Goal: Communication & Community: Answer question/provide support

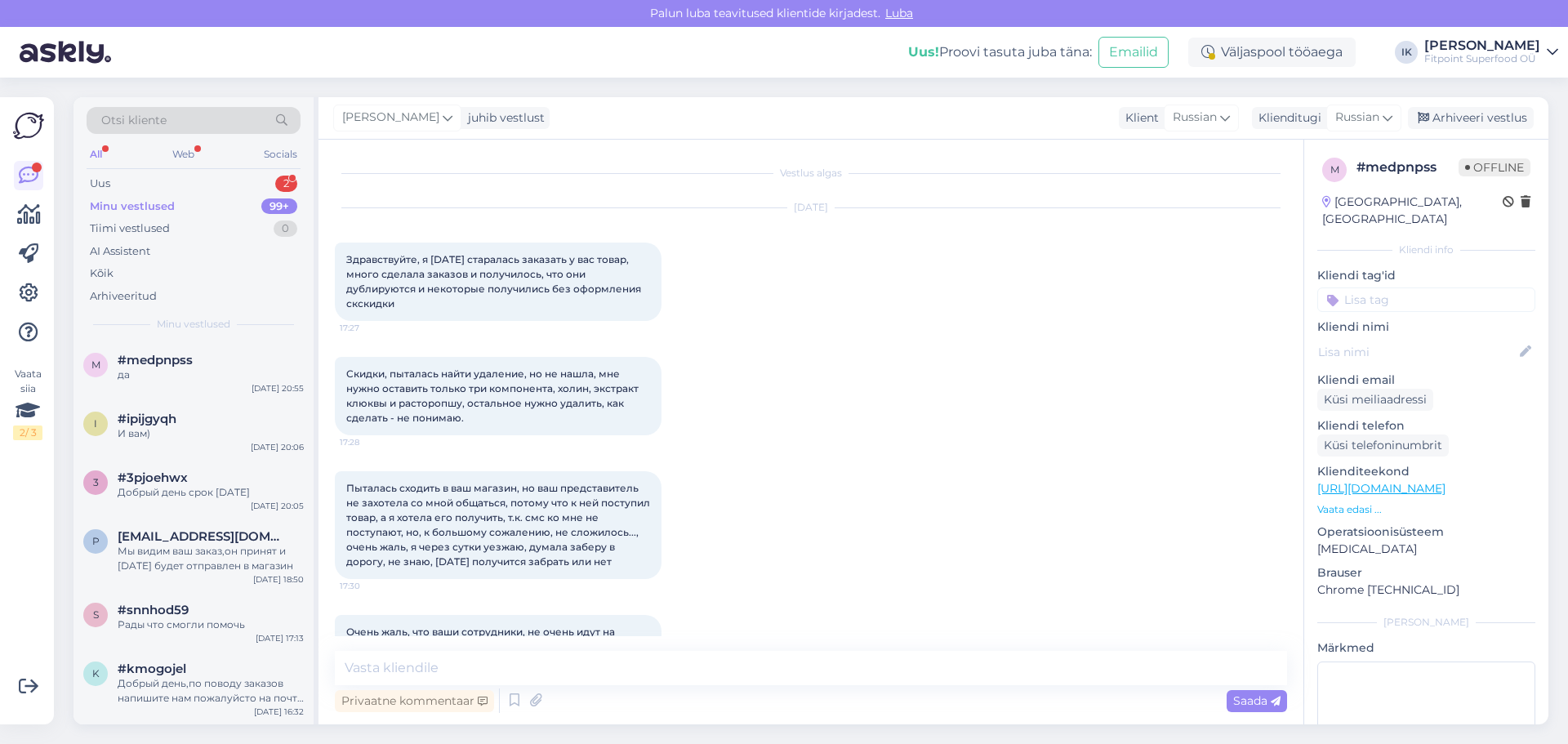
scroll to position [814, 0]
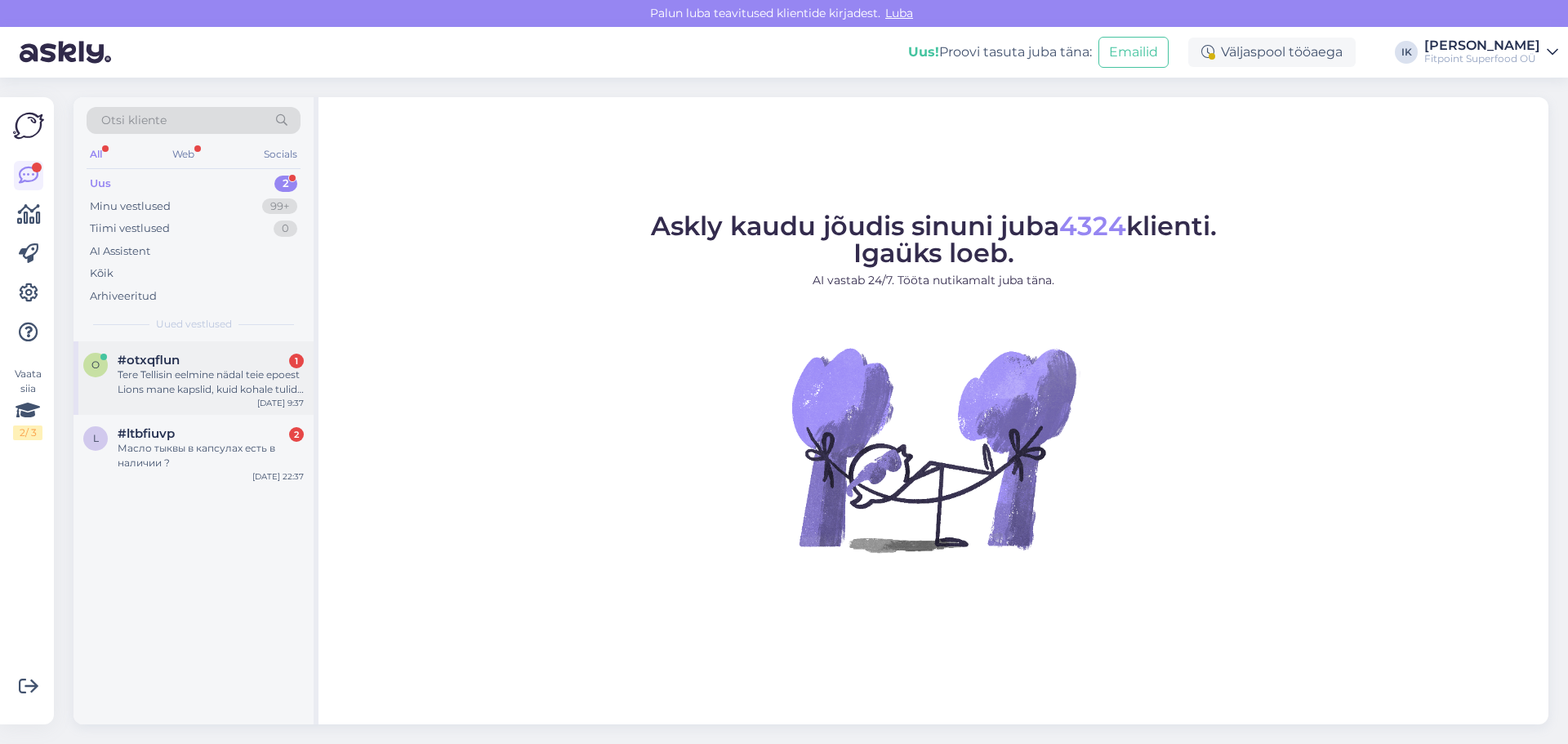
click at [188, 394] on div "Tere Tellisin eelmine nädal teie epoest Lions mane kapslid, kuid kohale tulid h…" at bounding box center [210, 382] width 186 height 29
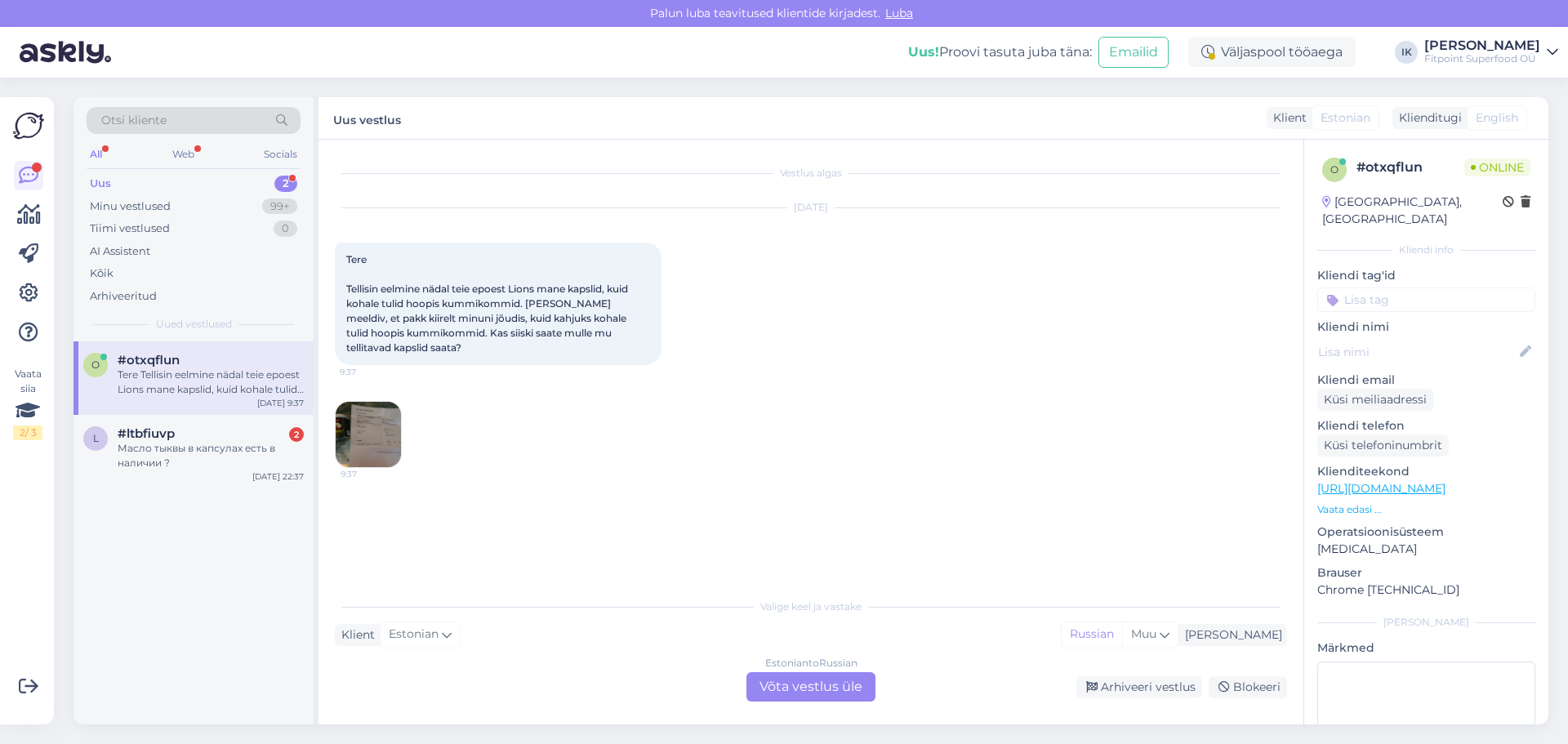
click at [817, 687] on div "Estonian to Russian Võta vestlus üle" at bounding box center [811, 687] width 129 height 29
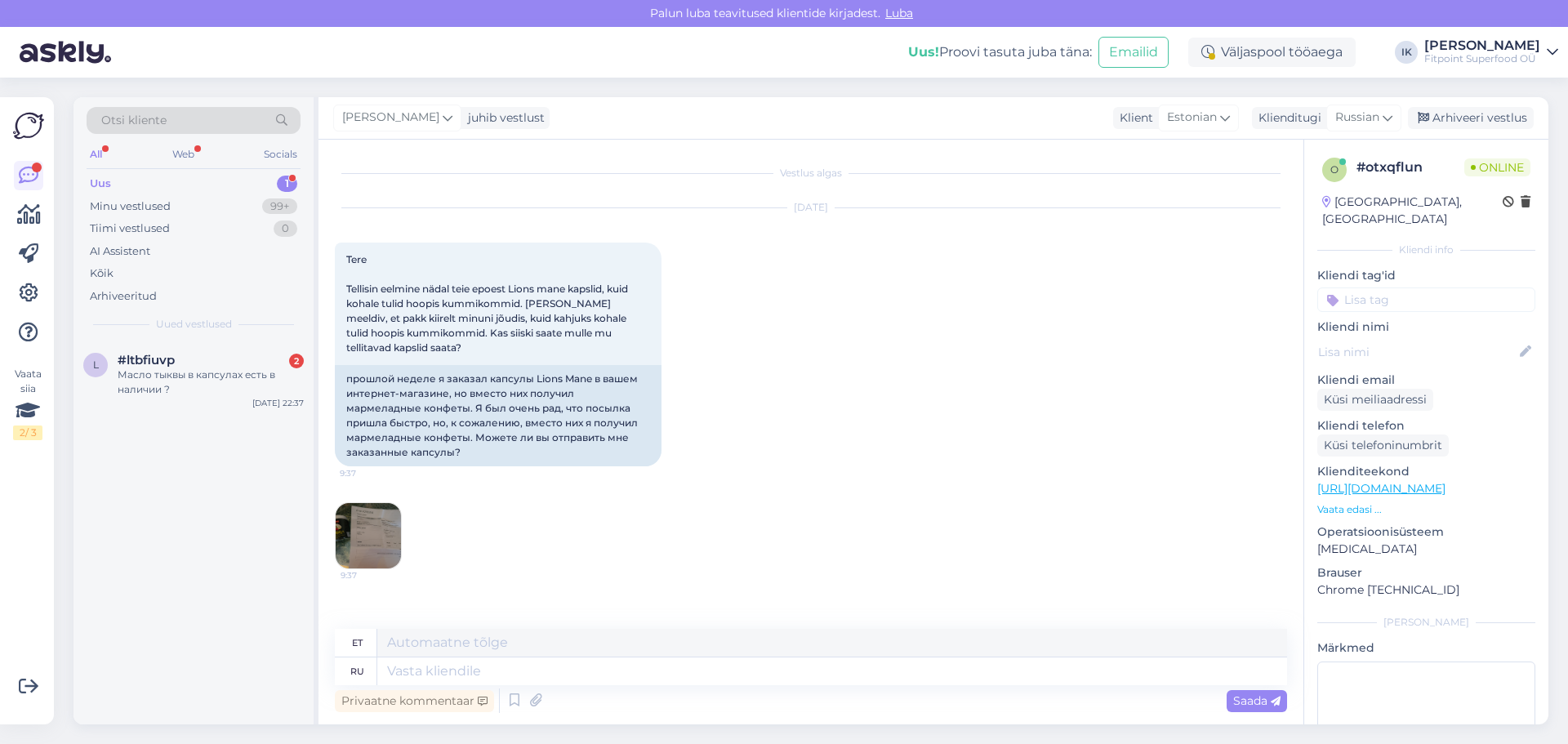
click at [391, 532] on img at bounding box center [368, 536] width 65 height 65
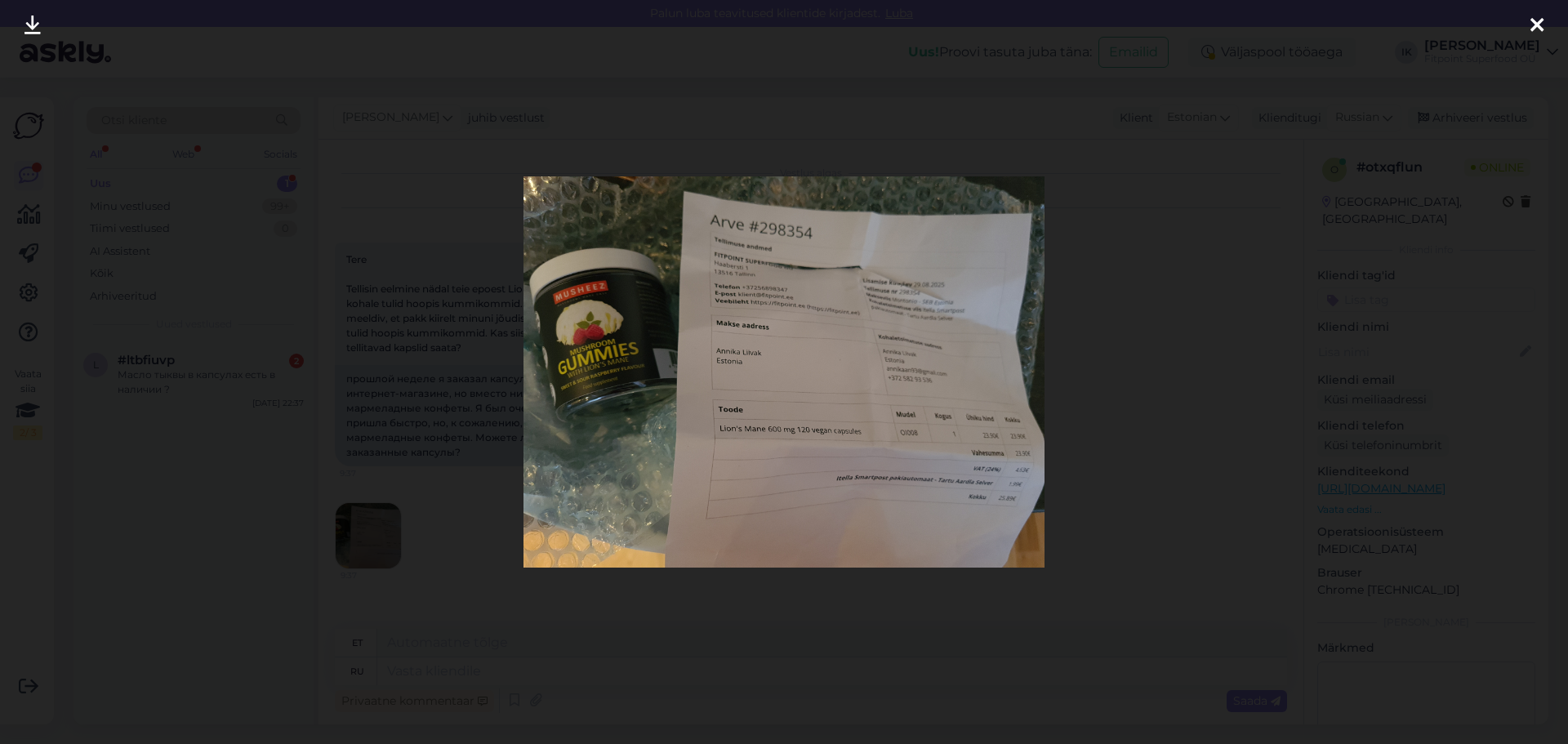
click at [468, 493] on div at bounding box center [784, 372] width 1568 height 744
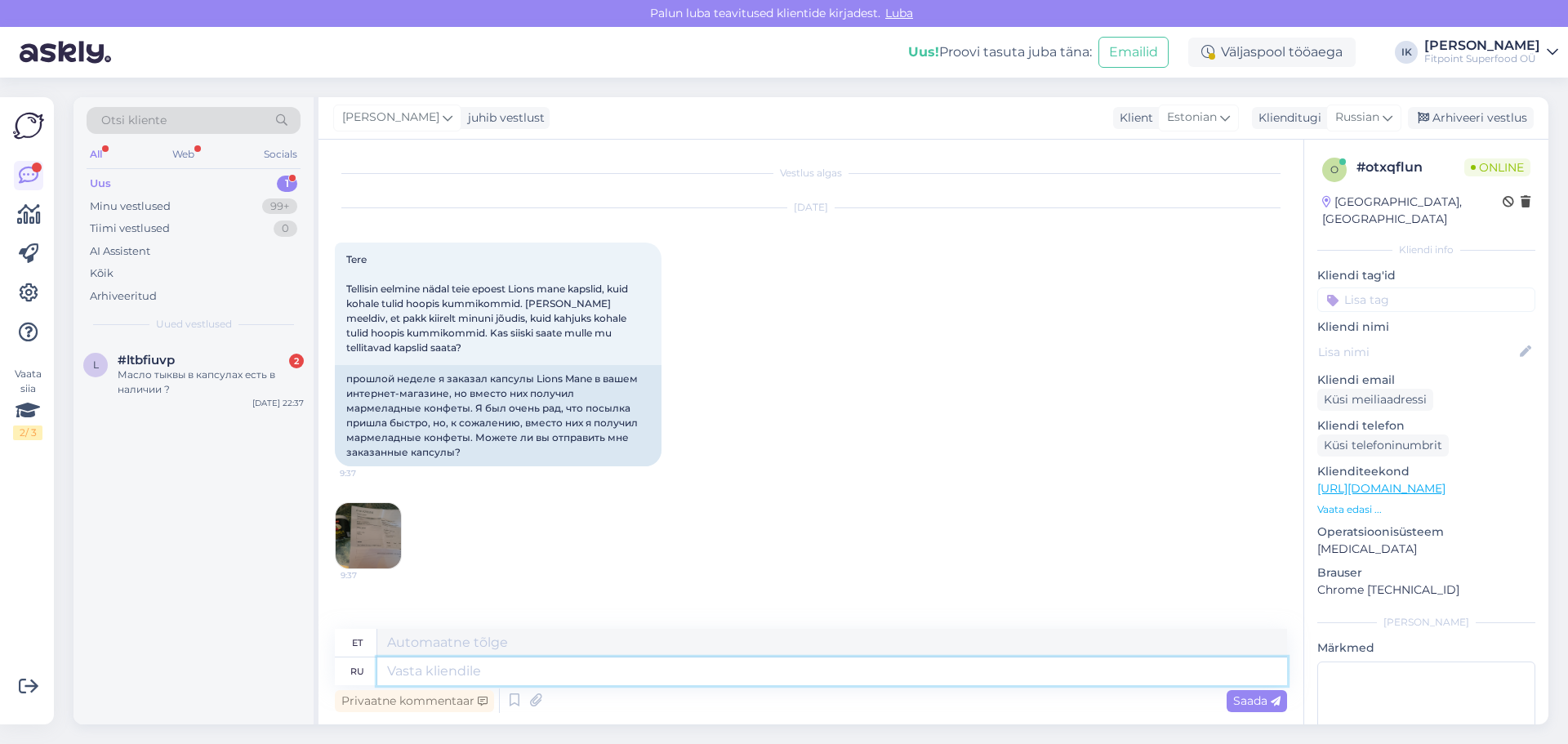
click at [533, 665] on textarea at bounding box center [832, 671] width 910 height 28
type textarea "Добрый д"
type textarea "Lahke"
type textarea "Добрый день,очень из"
type textarea "Tere päevast, väga"
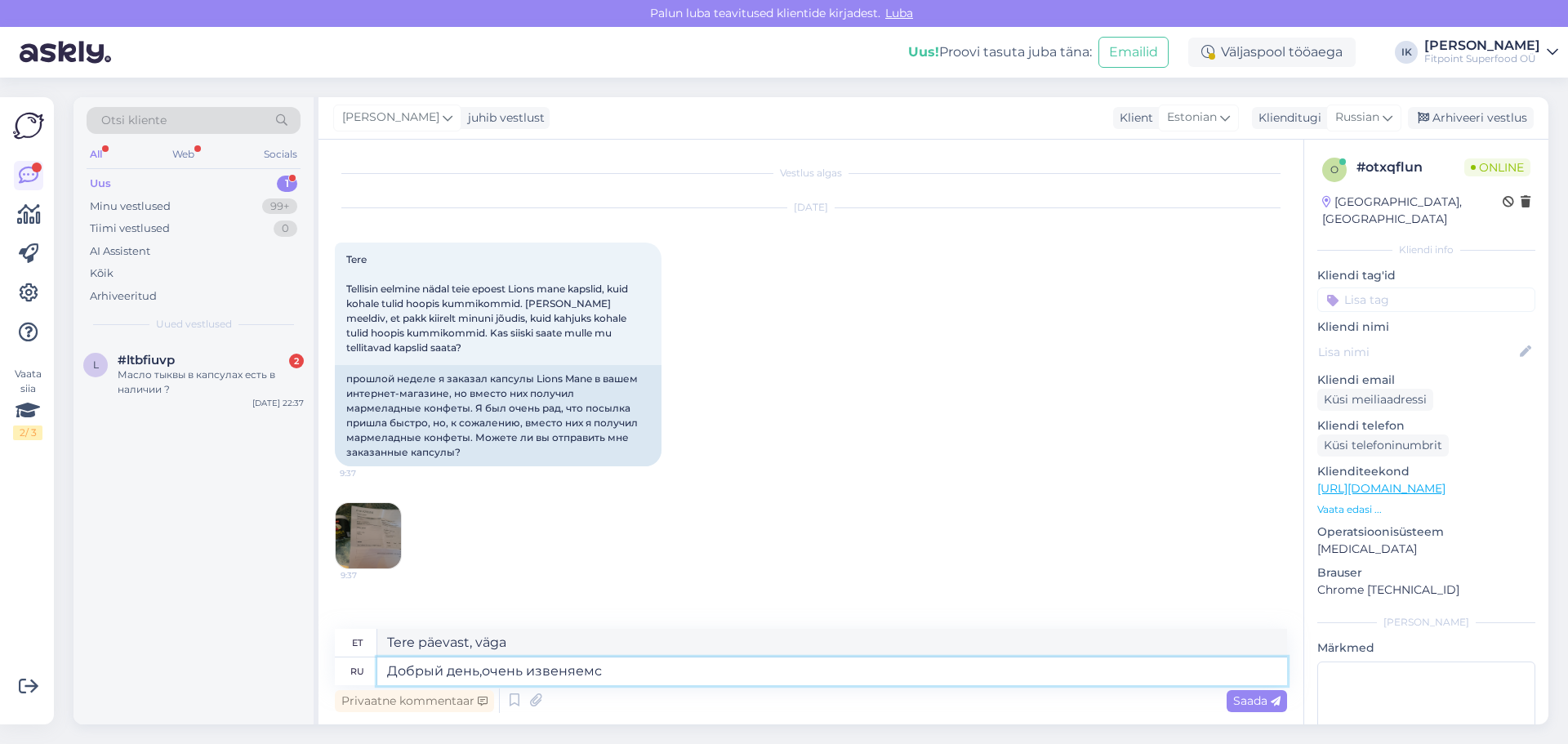
type textarea "Добрый день,очень извеняемся"
type textarea "Tere päevast, meil on väga kahju"
type textarea "Добрый день,очень извеняемся за сложившуюся си"
type textarea "Tere päevast, vabandame väga tekkinud olukorra pärast."
type textarea "Добрый день,очень извеняемся за сложившуюся ситуацию,по поводу з"
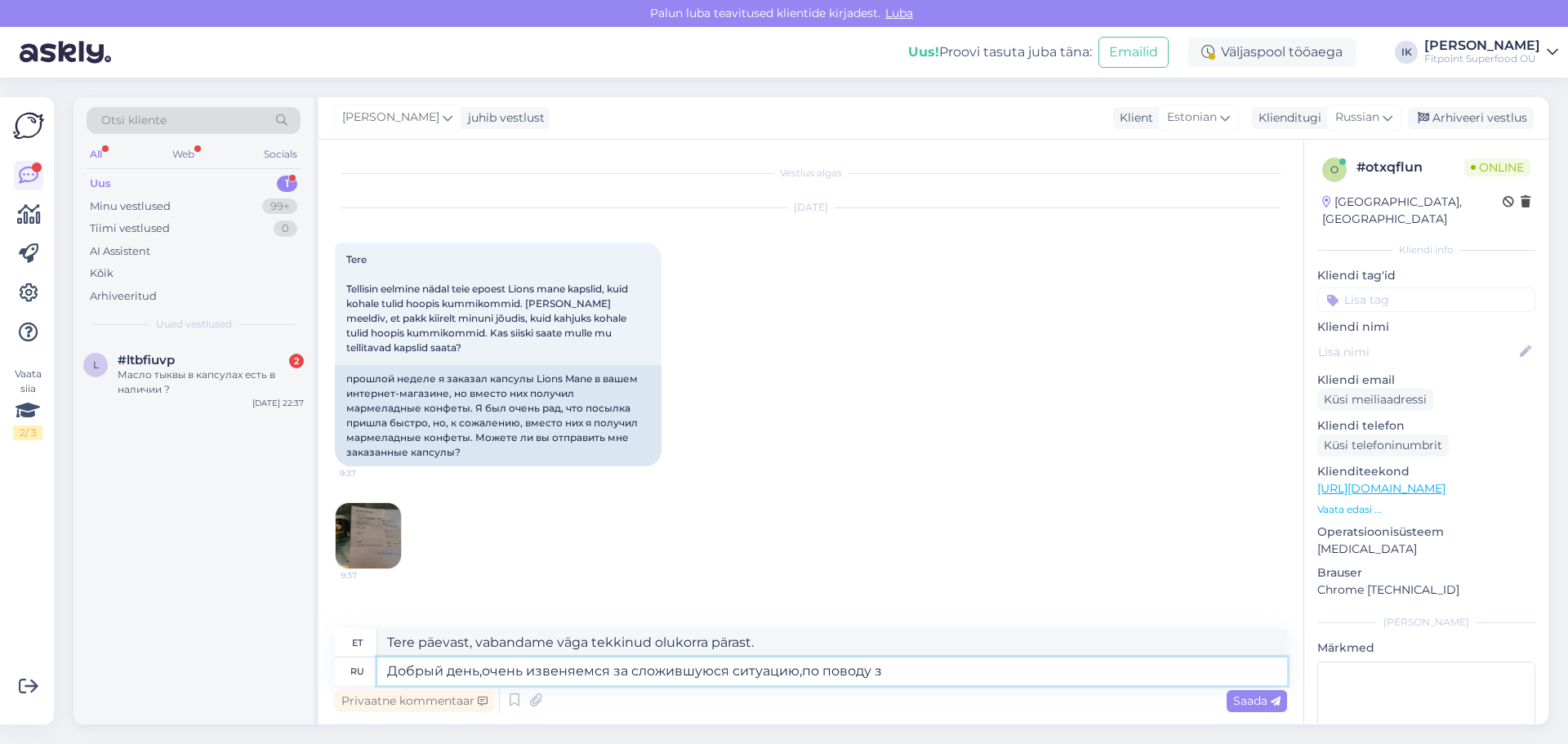
type textarea "Tere päevast, vabandame väga praeguse olukorra pärast seoses"
type textarea "Добрый день,очень извеняемся за сложившуюся ситуацию,по поводу заказа [PERSON_N…"
type textarea "Tere päevast, vabandame väga praeguse olukorra pärast tellimusega seoses."
type textarea "Добрый день,очень извеняемся за сложившуюся ситуацию,по поводу заказа напишитен"
type textarea "Tere päevast, vabandame väga praeguse olukorra pärast, palun kirjutage tellimus…"
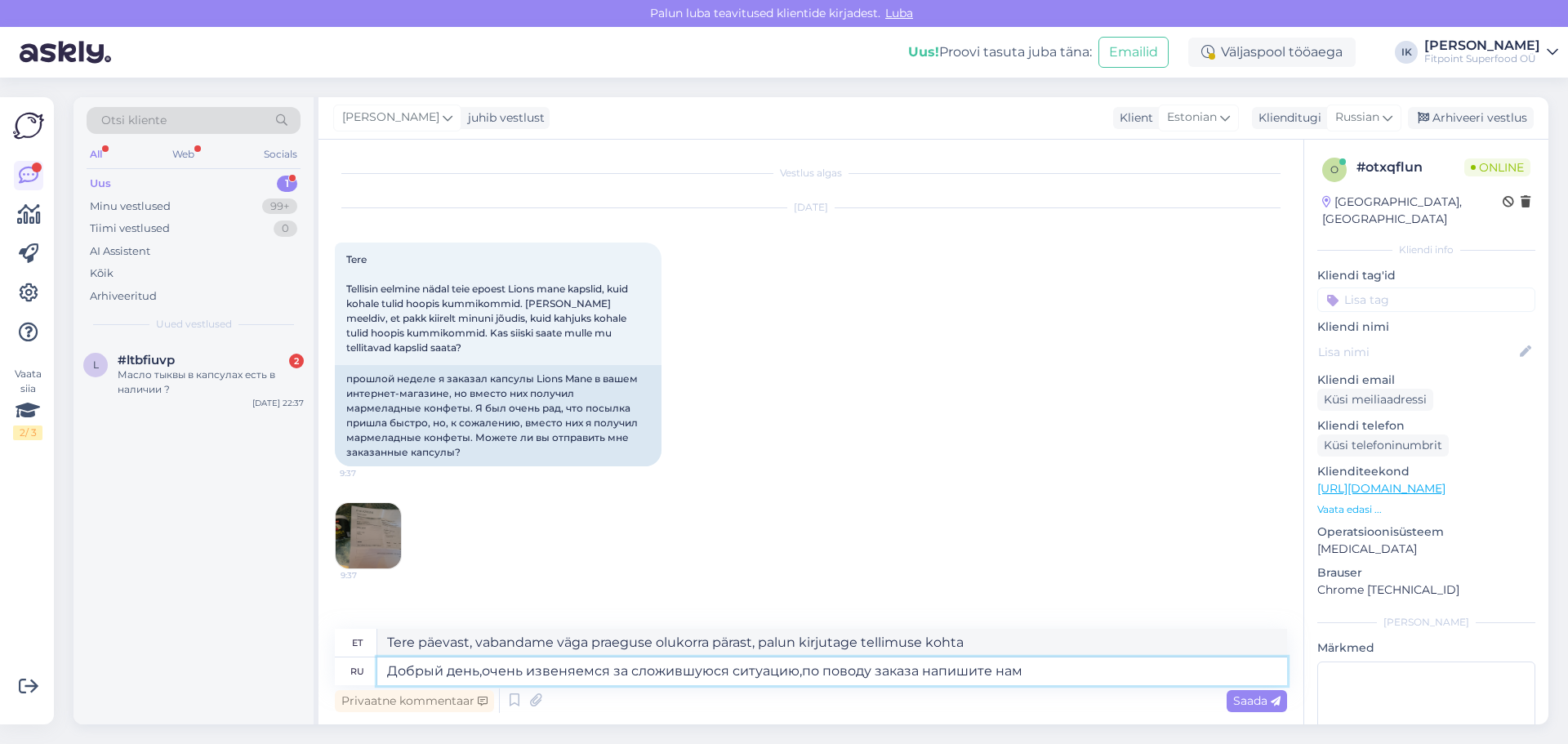
type textarea "Добрый день,очень извеняемся за сложившуюся ситуацию,по поводу заказа напишите …"
type textarea "Tere päevast, vabandame väga praeguse olukorra pärast, palun kirjutage meile om…"
type textarea "Добрый день,очень извеняемся за сложившуюся ситуацию,по поводу заказа напишите …"
type textarea "Tere päevast, vabandame väga praeguse olukorra pärast seoses tellimusega, palun…"
type textarea "Добрый день,очень извеняемся за сложившуюся ситуацию,по поводу заказа напишите …"
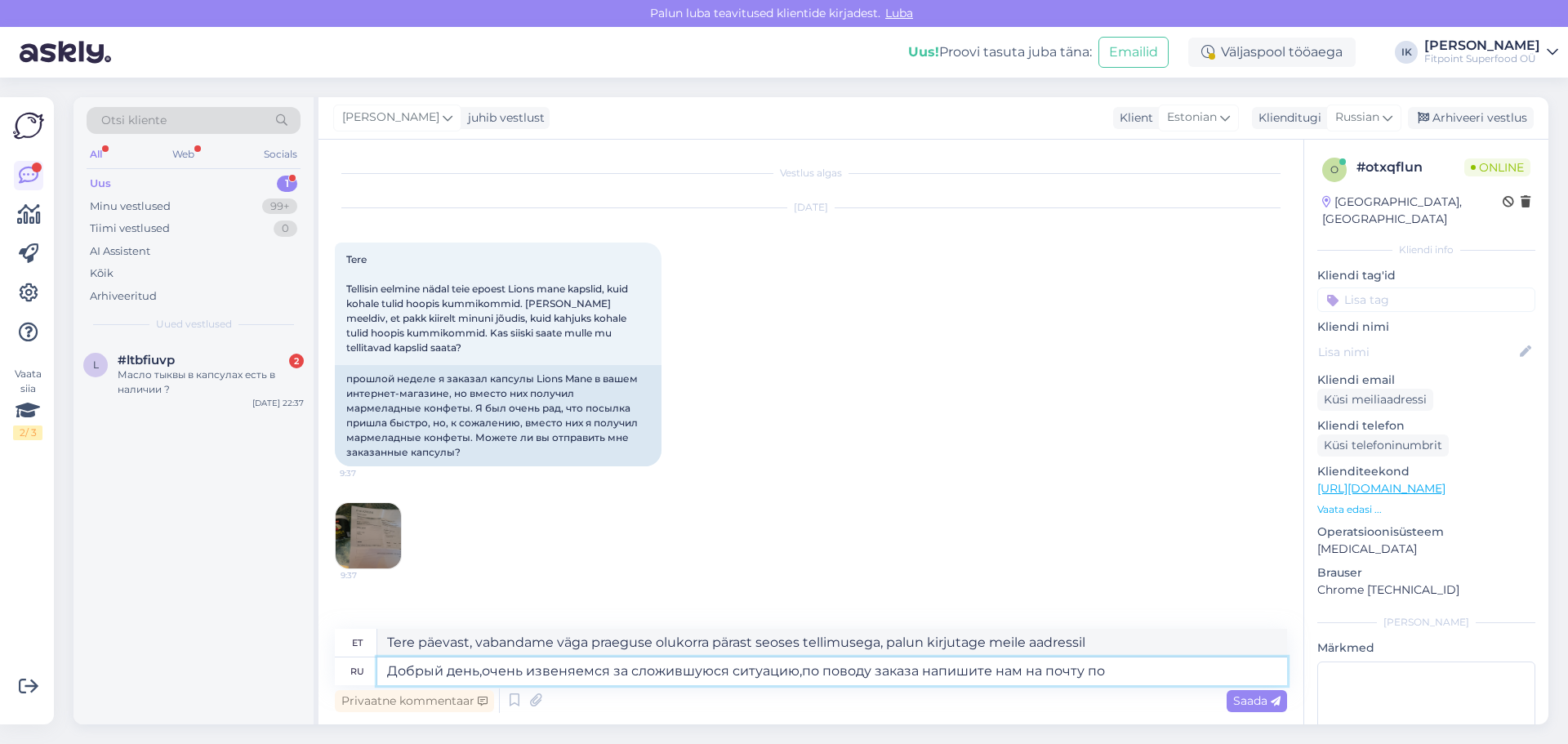
type textarea "Tere päevast, vabandame väga praeguse olukorra pärast tellimuse osas, palun kir…"
click at [1125, 676] on textarea "Добрый день,очень извеняемся за сложившуюся ситуацию,по поводу заказа напишите …" at bounding box center [832, 671] width 910 height 28
click at [1172, 671] on textarea "Добрый день,очень извеняемся за сложившуюся ситуацию,по поводу заказа напишите …" at bounding box center [832, 671] width 910 height 28
paste textarea "[DOMAIN_NAME][EMAIL_ADDRESS][DOMAIN_NAME]"
type textarea "Добрый день,очень извеняемся за сложившуюся ситуацию,по поводу заказа напишите …"
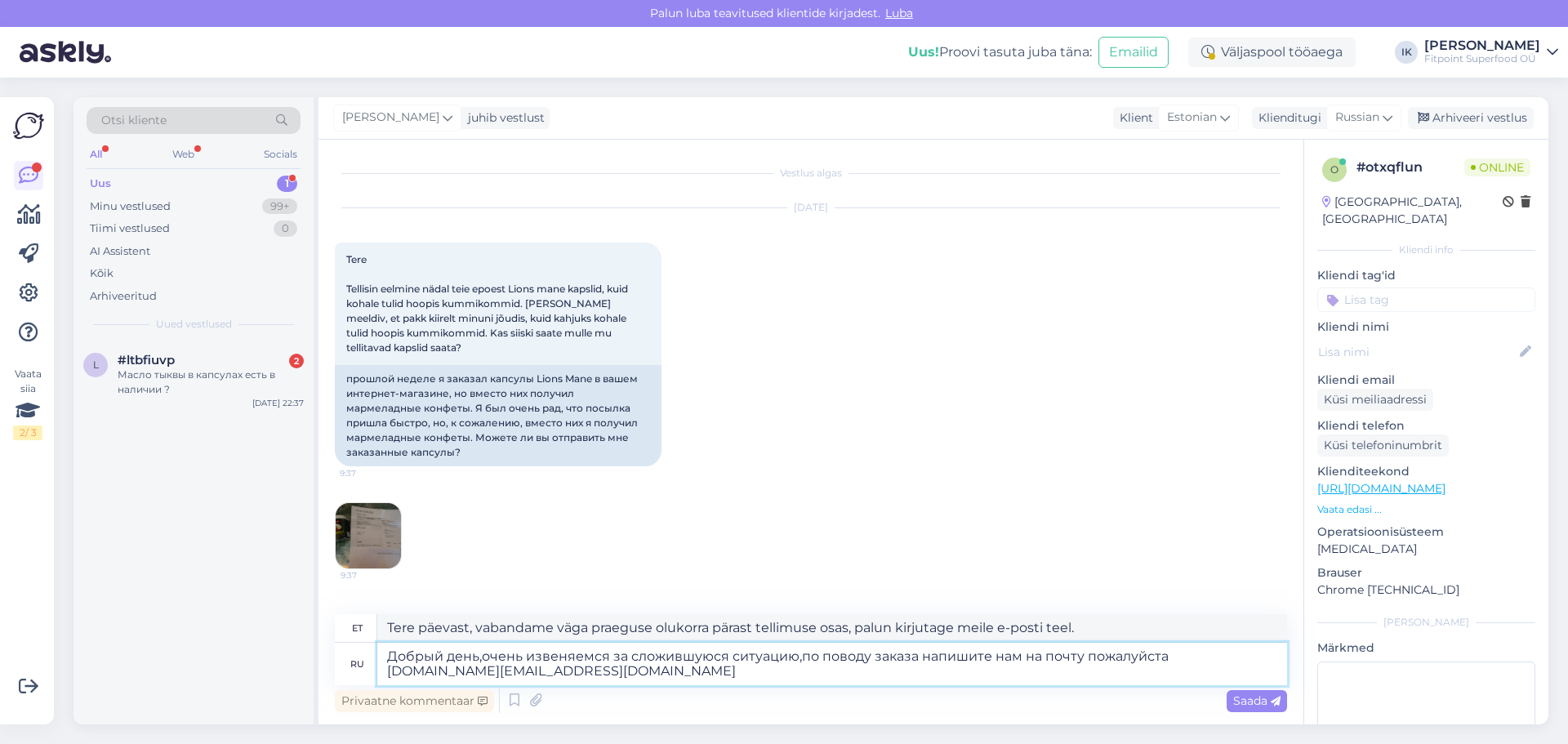
type textarea "Tere päevast, vabandame väga praeguse olukorra pärast seoses tellimusega, palun…"
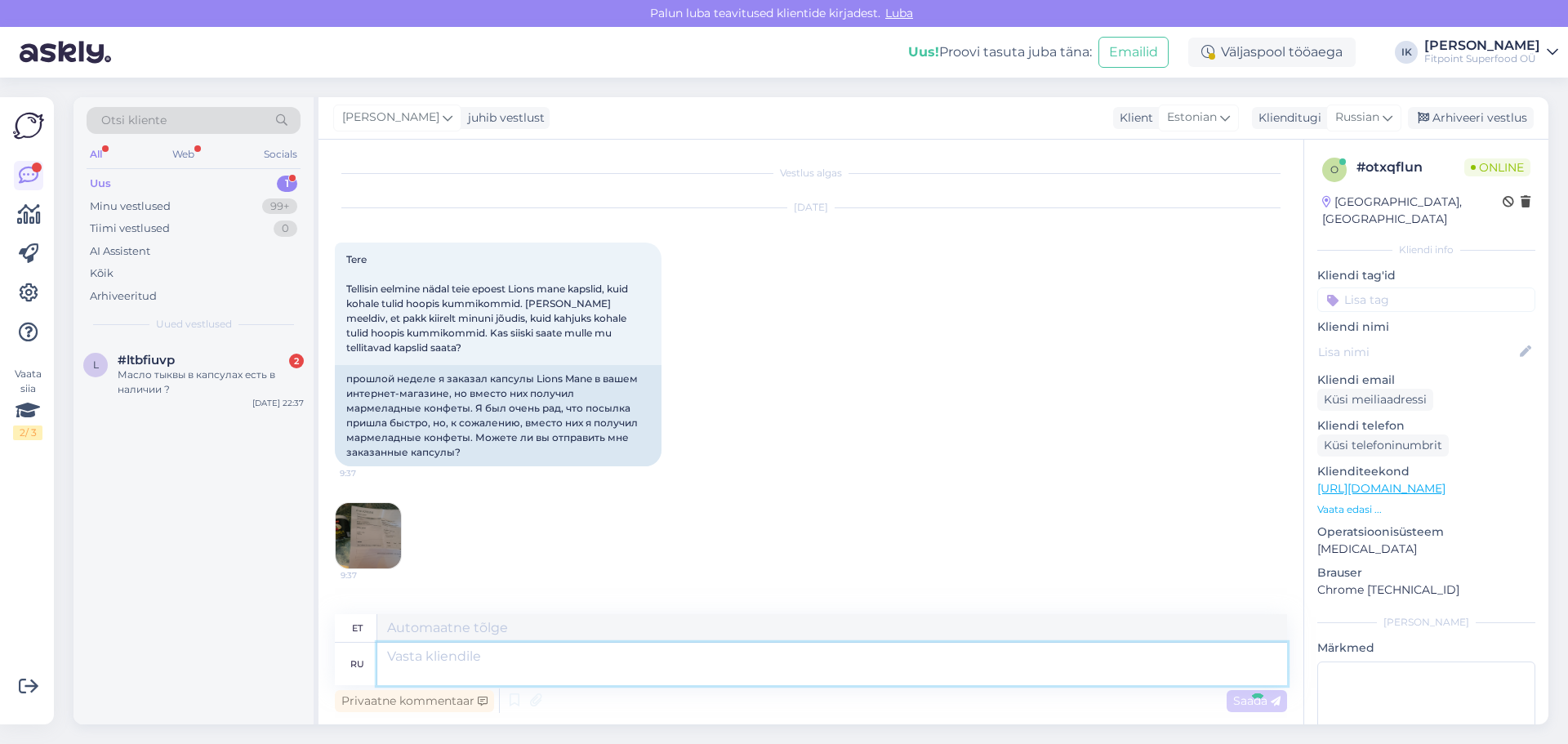
scroll to position [130, 0]
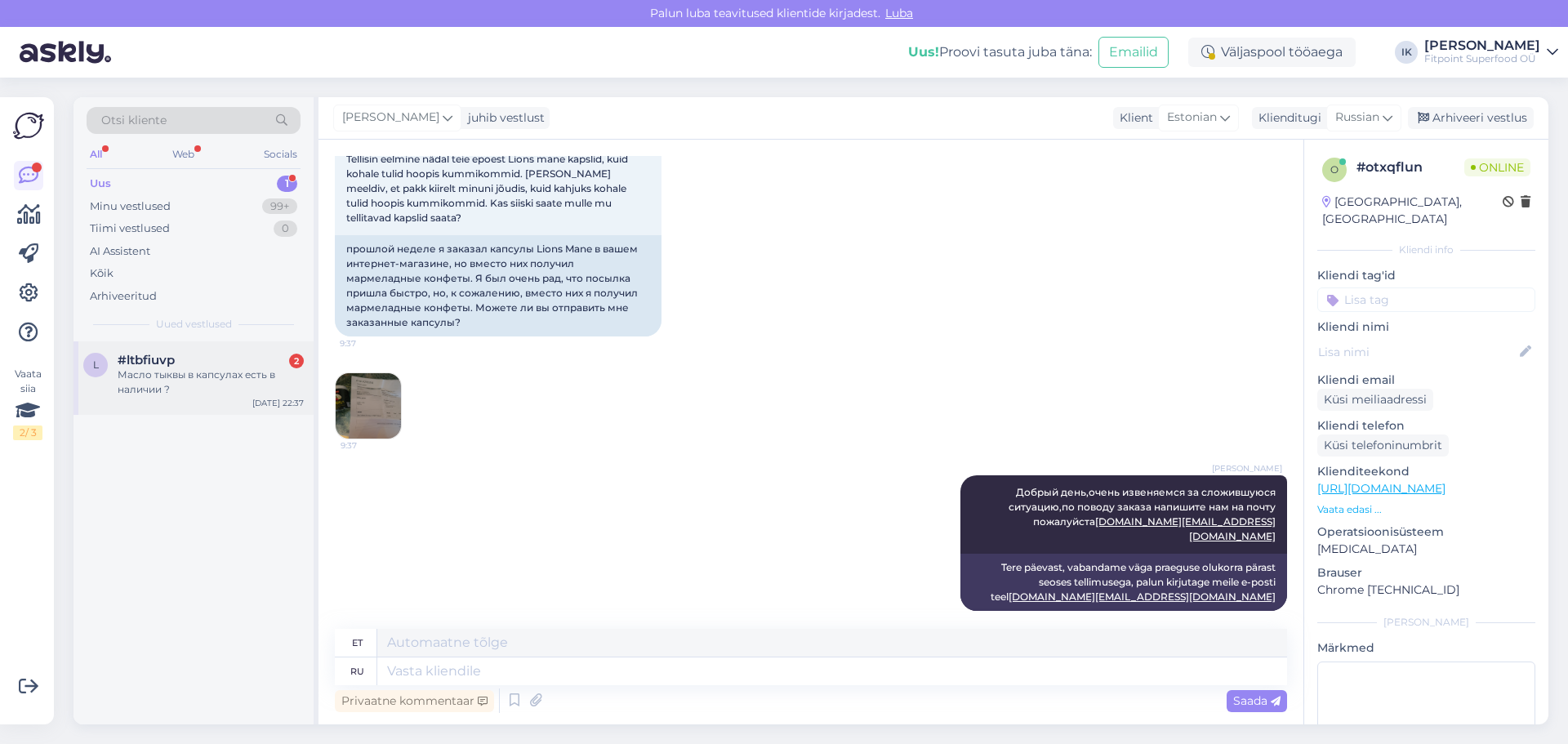
click at [213, 380] on div "Масло тыквы в капсулах есть в наличии ?" at bounding box center [210, 382] width 186 height 29
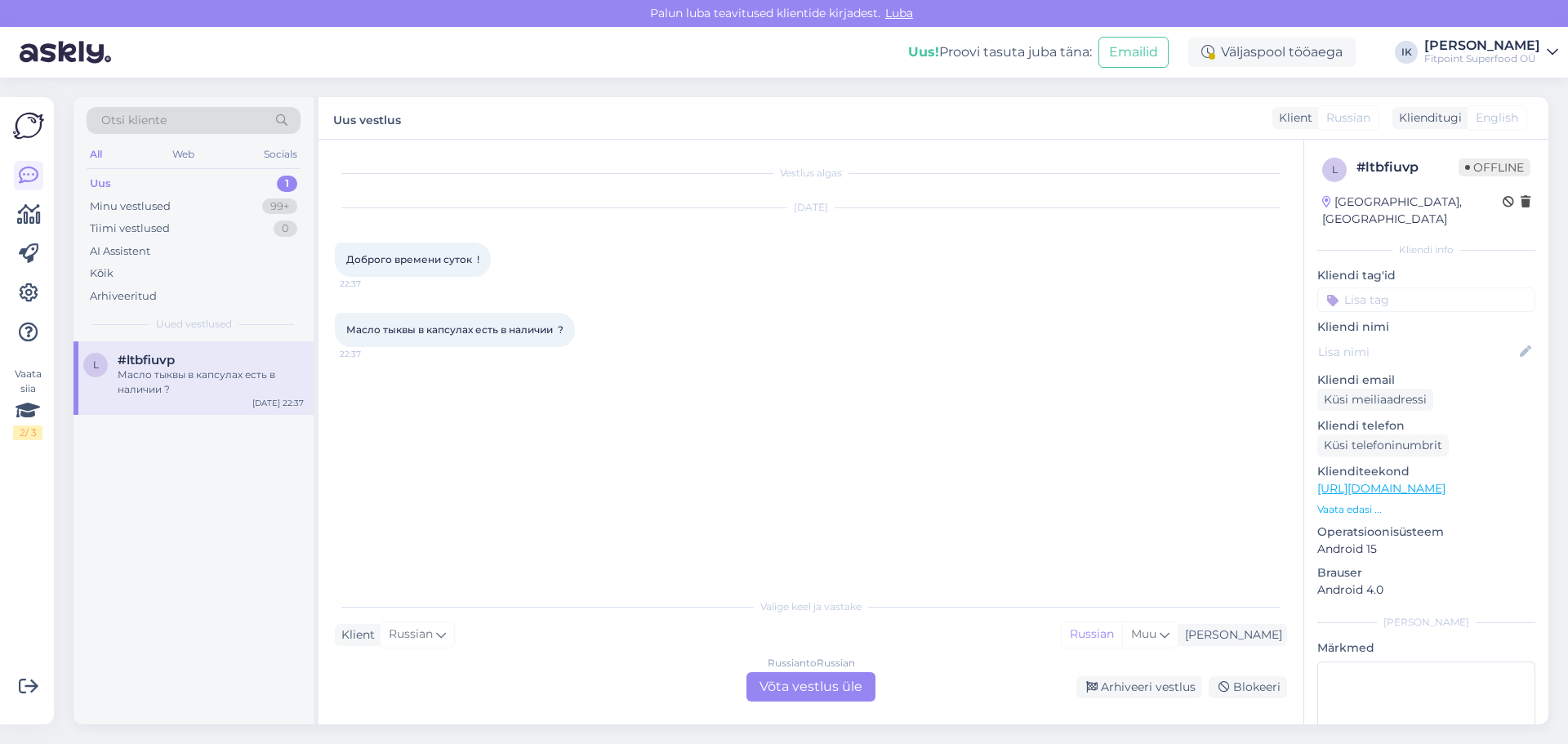
click at [799, 678] on div "Russian to Russian Võta vestlus üle" at bounding box center [811, 687] width 129 height 29
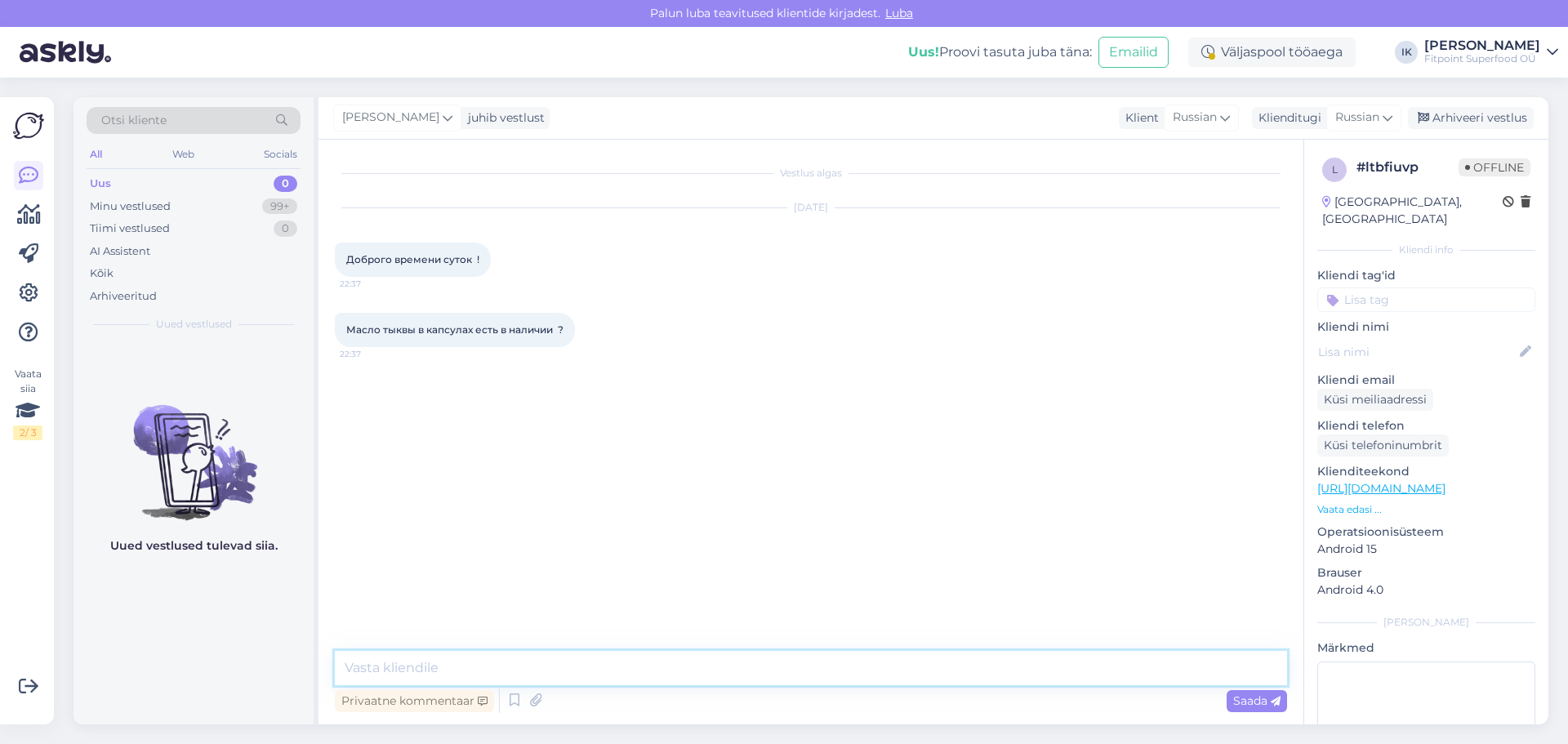
click at [708, 669] on textarea at bounding box center [810, 669] width 952 height 35
type textarea "P"
paste textarea "[URL][DOMAIN_NAME]"
type textarea "Здравствуйте,[URL][DOMAIN_NAME]"
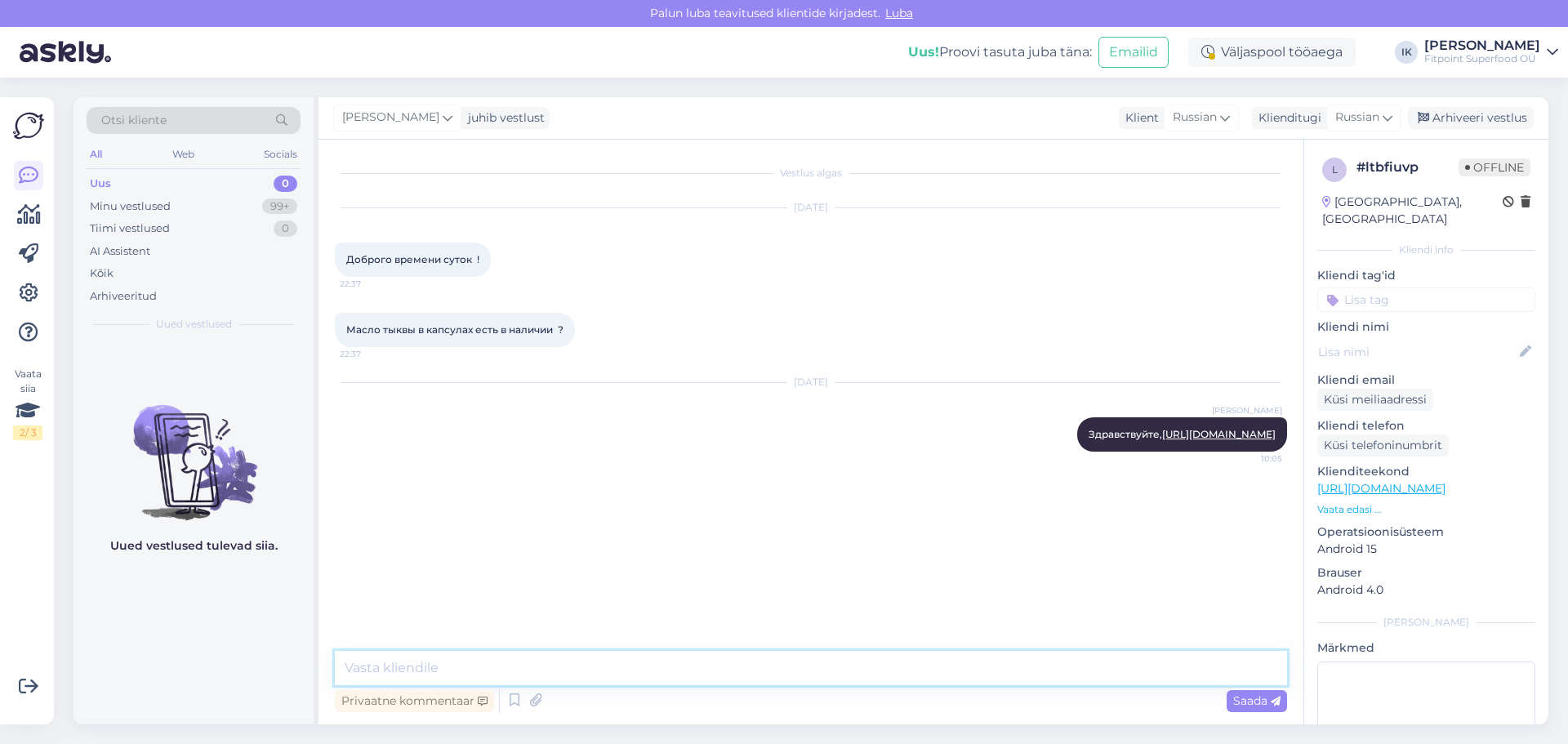
click at [506, 659] on textarea at bounding box center [810, 669] width 952 height 35
type textarea "В"
click at [153, 206] on div "Minu vestlused" at bounding box center [130, 206] width 81 height 16
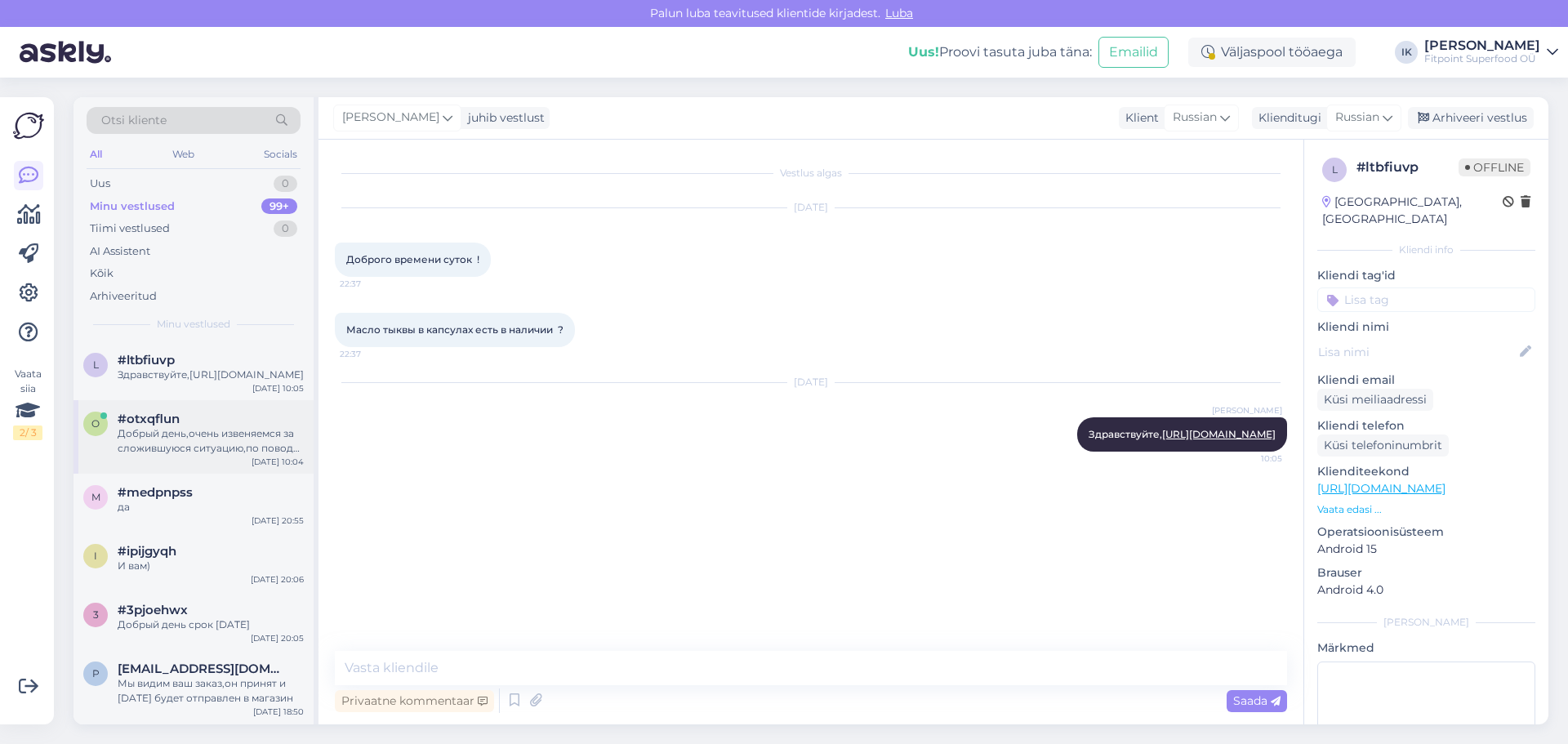
click at [229, 456] on div "Добрый день,очень извеняемся за сложившуюся ситуацию,по поводу заказа напишите …" at bounding box center [210, 441] width 186 height 29
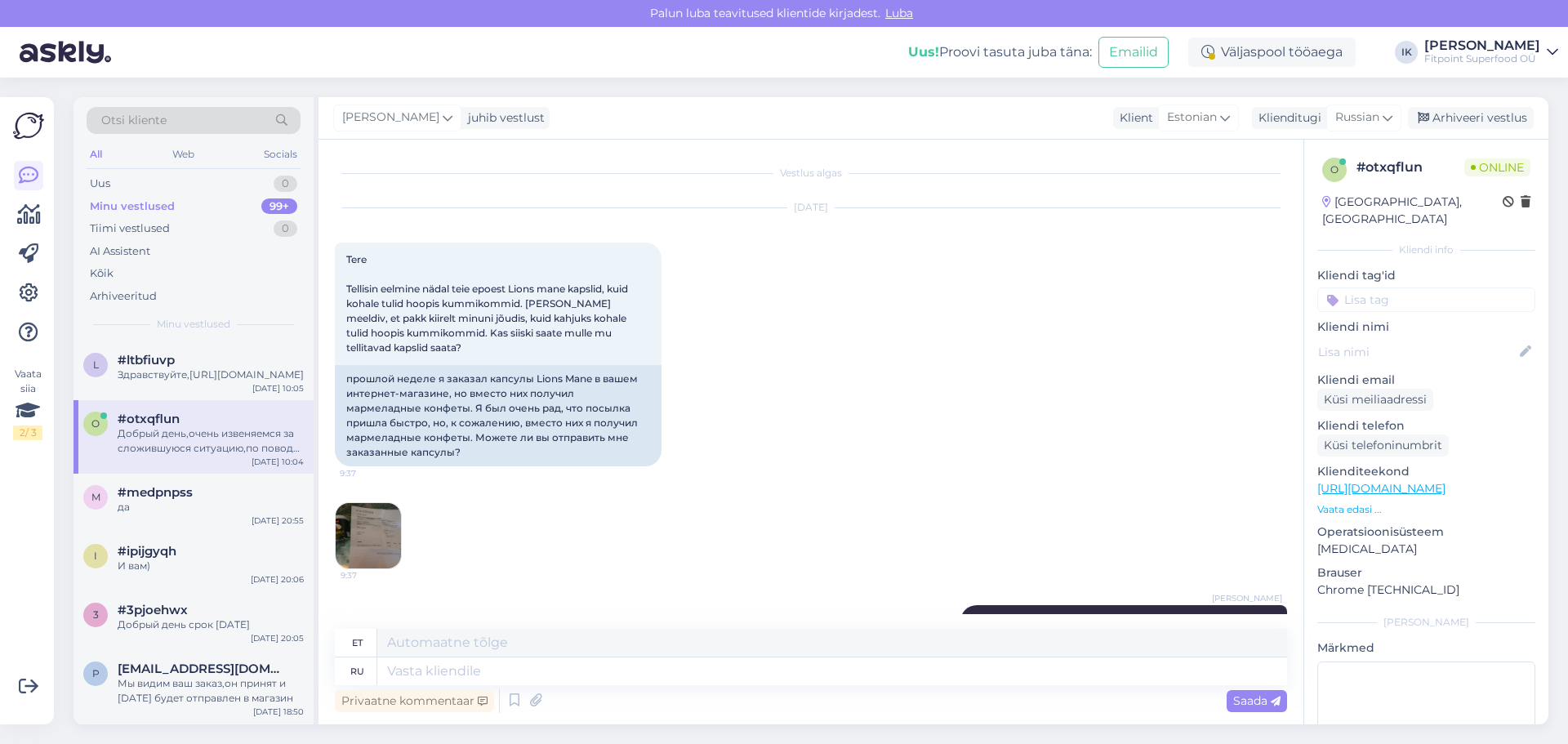
scroll to position [130, 0]
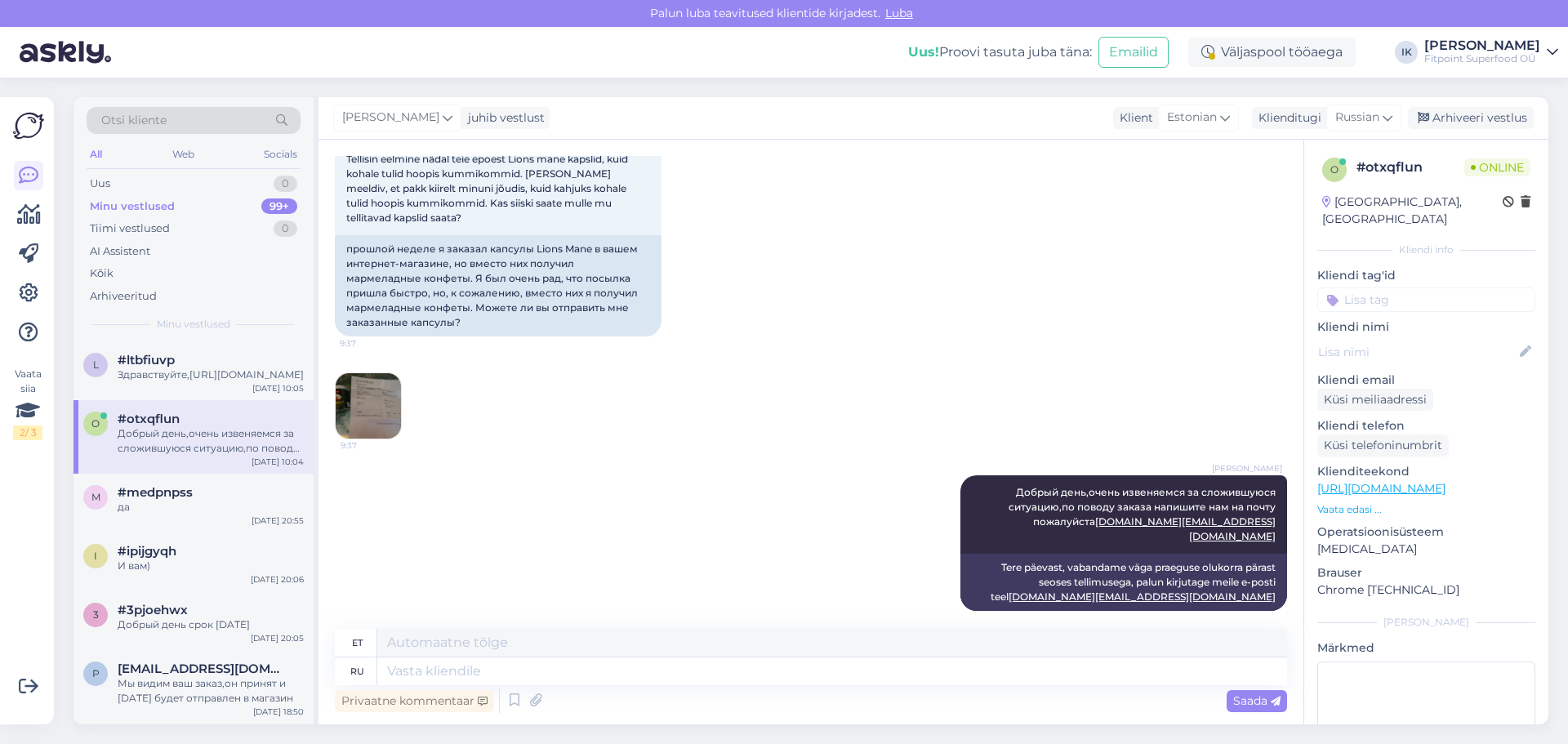
click at [382, 398] on img at bounding box center [368, 406] width 65 height 65
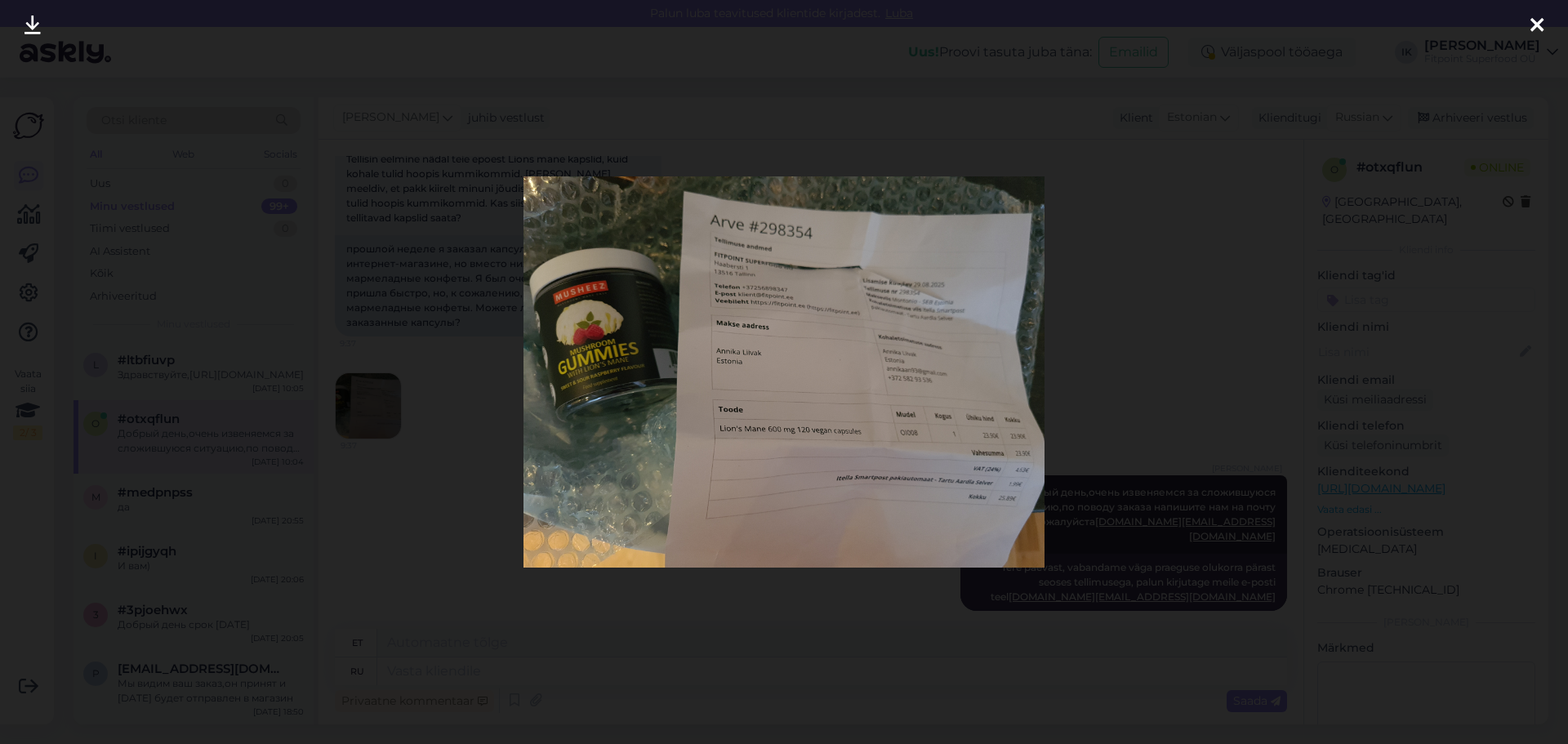
click at [520, 77] on div at bounding box center [784, 372] width 1568 height 744
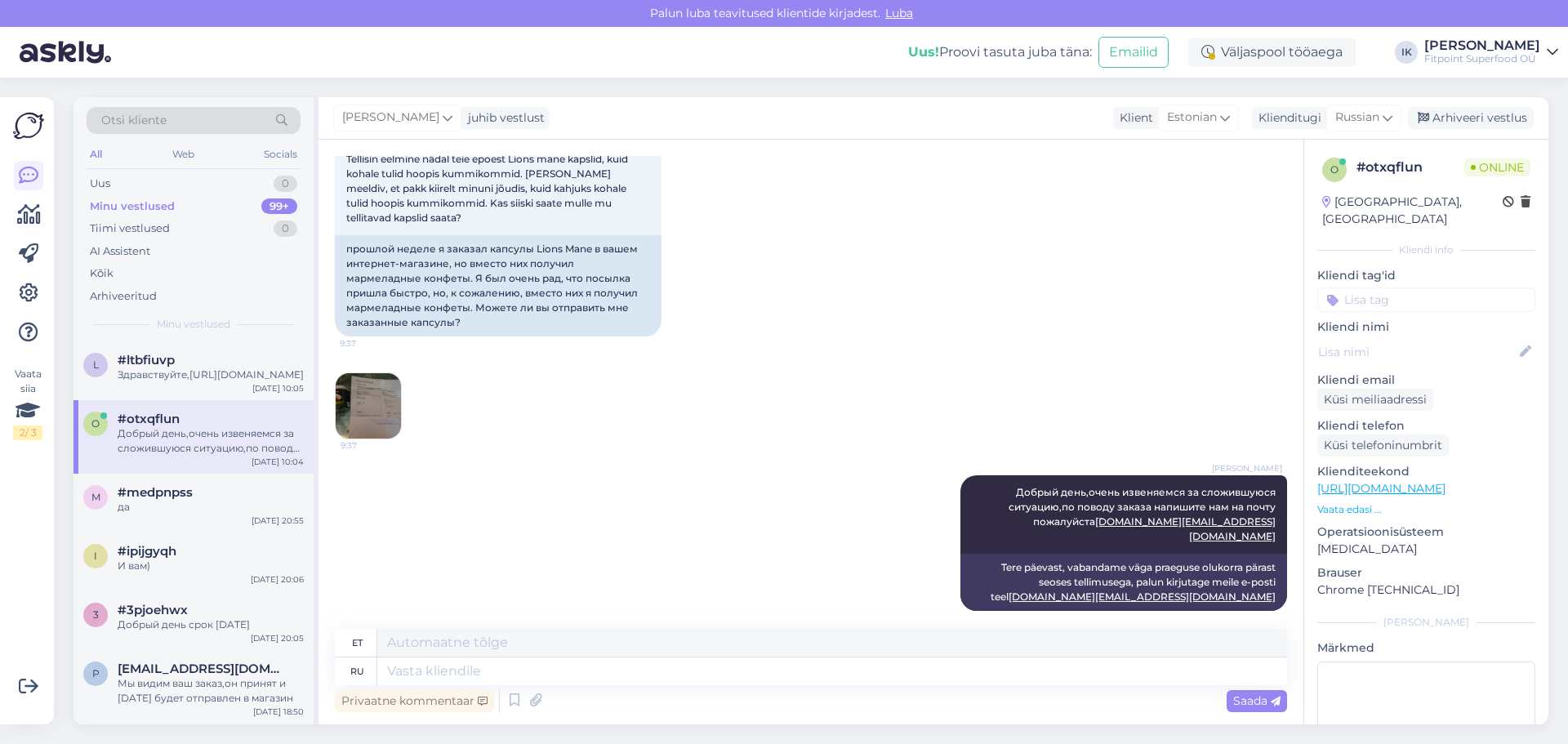
click at [392, 410] on img at bounding box center [368, 406] width 65 height 65
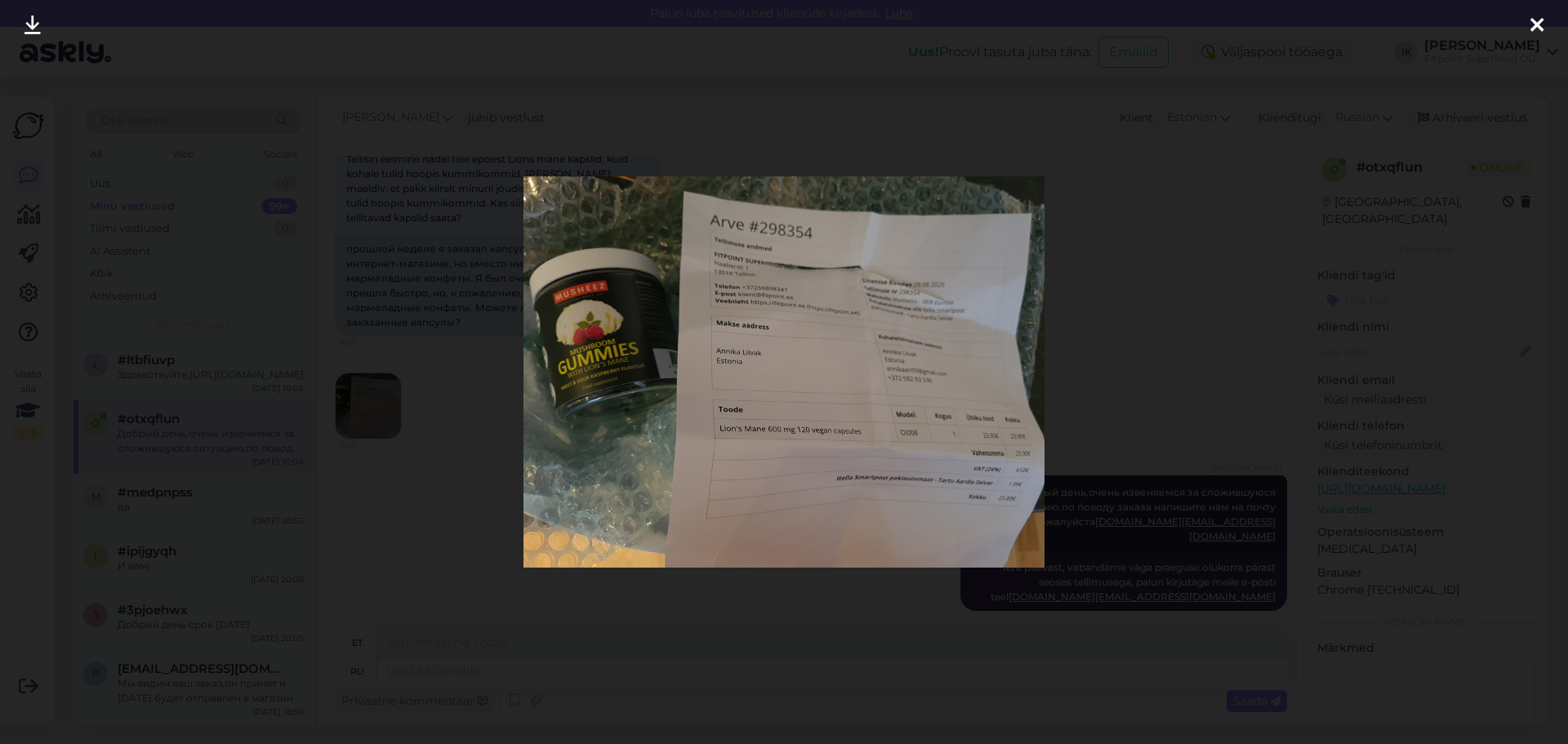
click at [484, 300] on div at bounding box center [784, 372] width 1568 height 744
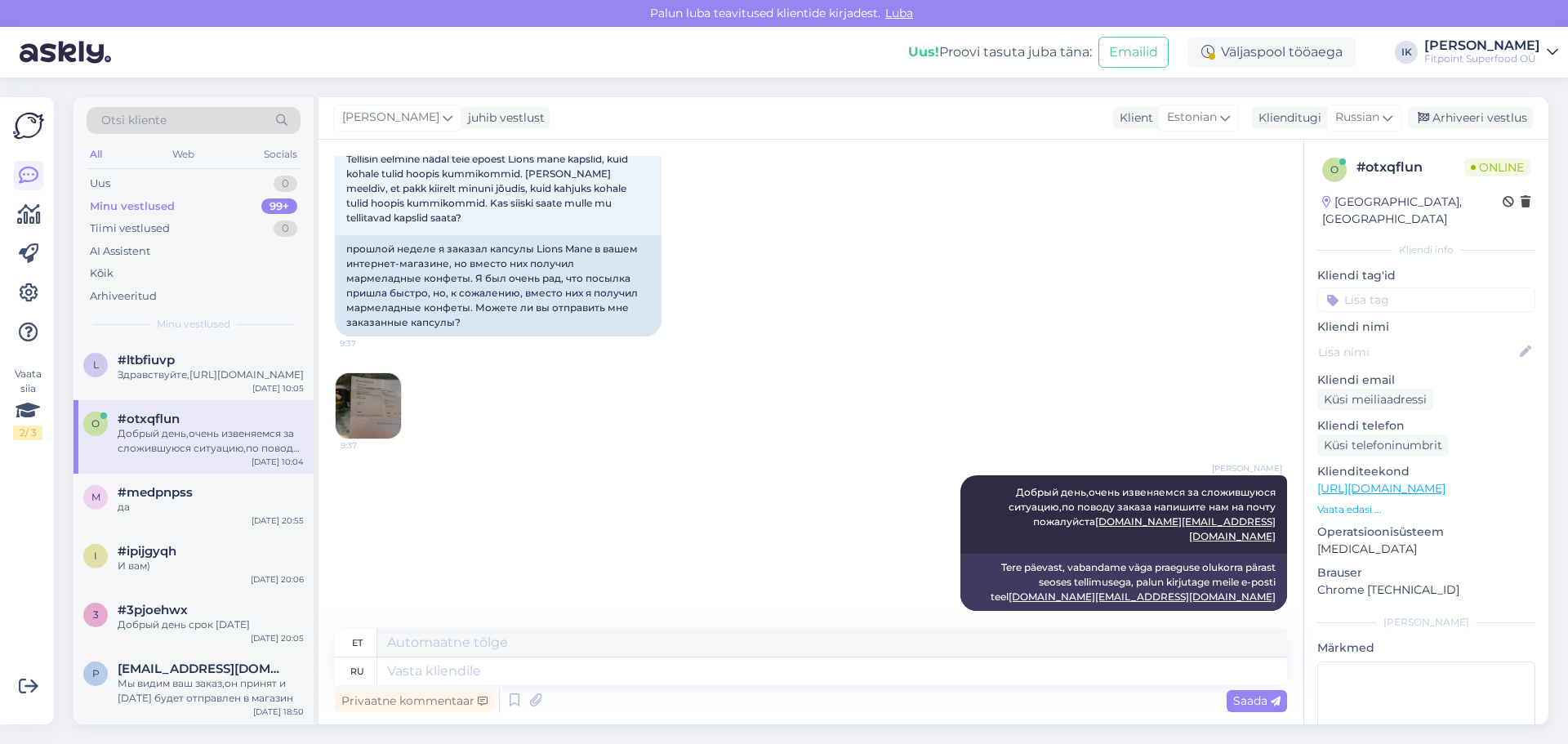
click at [382, 387] on img at bounding box center [368, 406] width 65 height 65
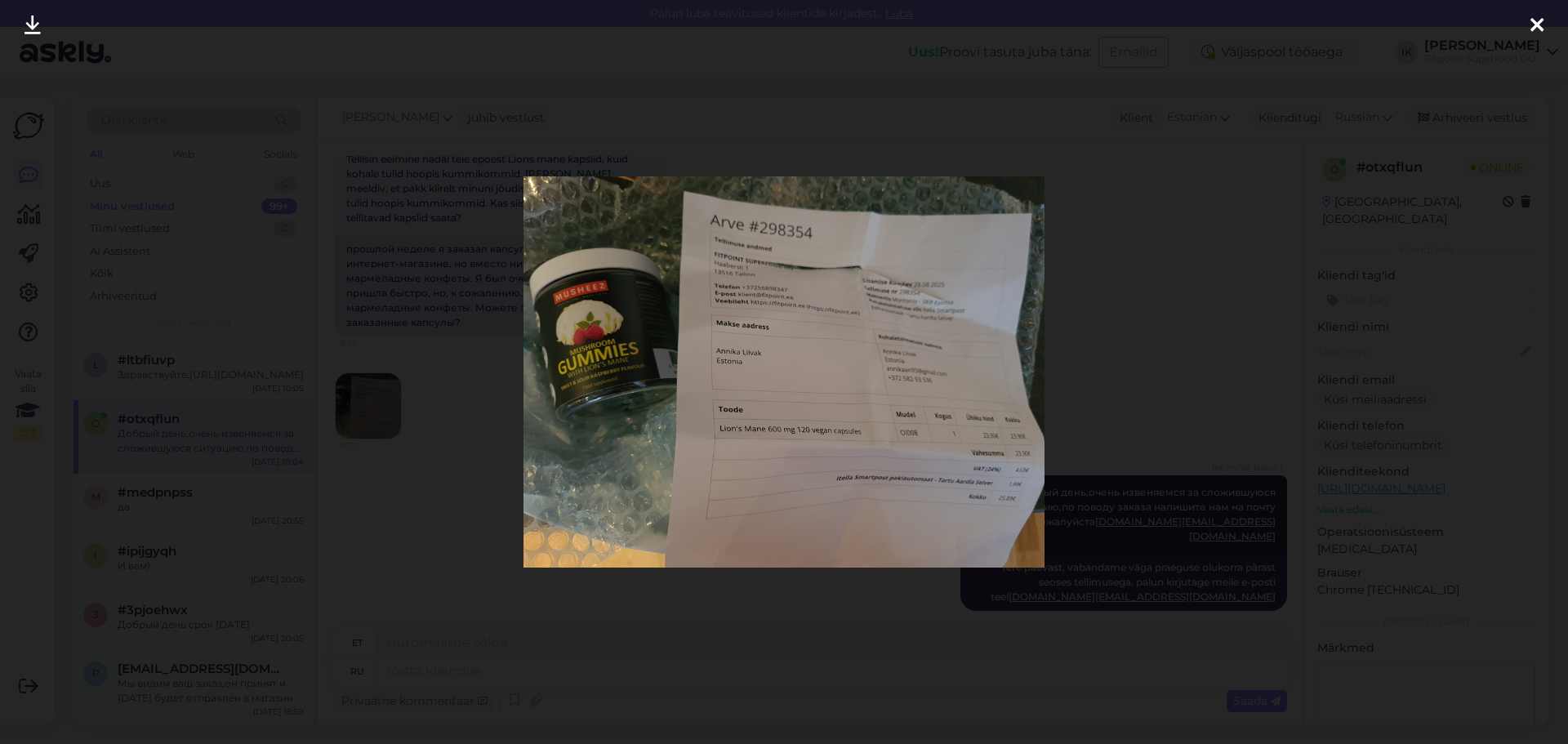
click at [433, 246] on div at bounding box center [784, 372] width 1568 height 744
